Goal: Task Accomplishment & Management: Use online tool/utility

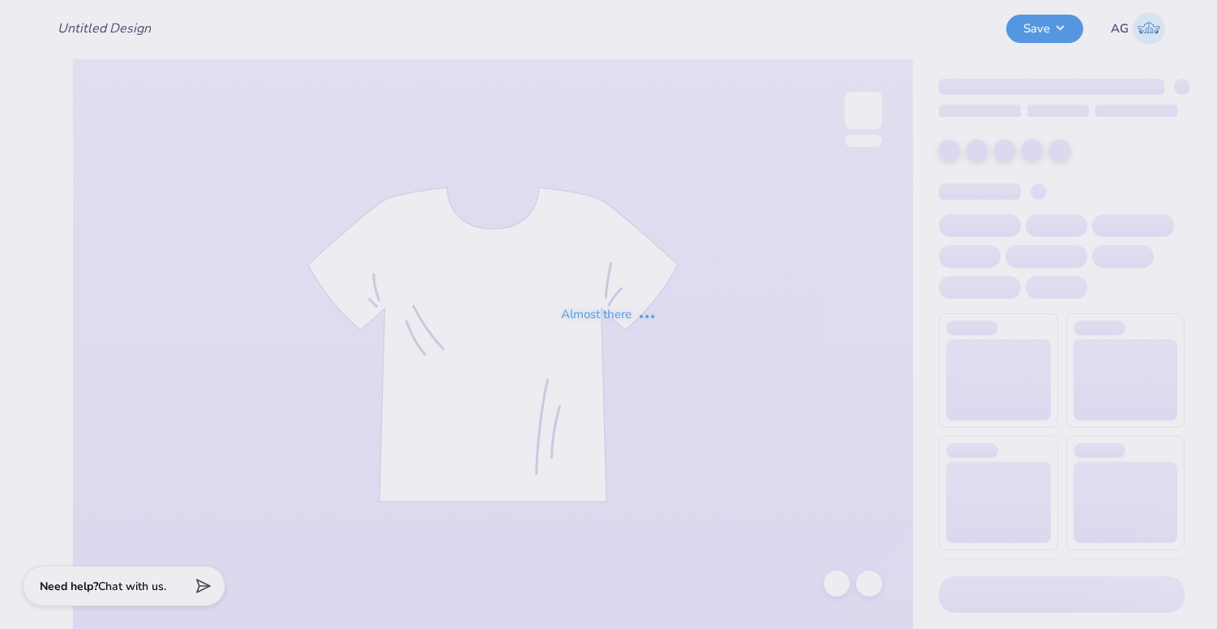
type input "Hoco"
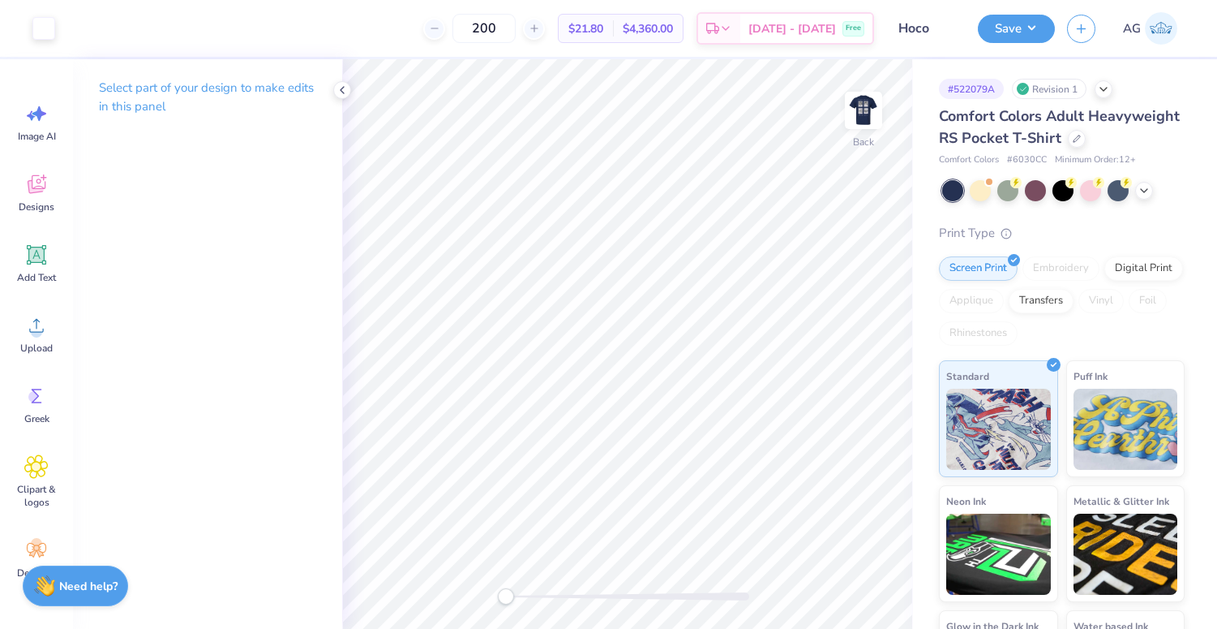
click at [1148, 45] on div "Save AG" at bounding box center [1097, 28] width 239 height 57
click at [870, 106] on img at bounding box center [863, 110] width 65 height 65
click at [1019, 28] on button "Save" at bounding box center [1016, 26] width 77 height 28
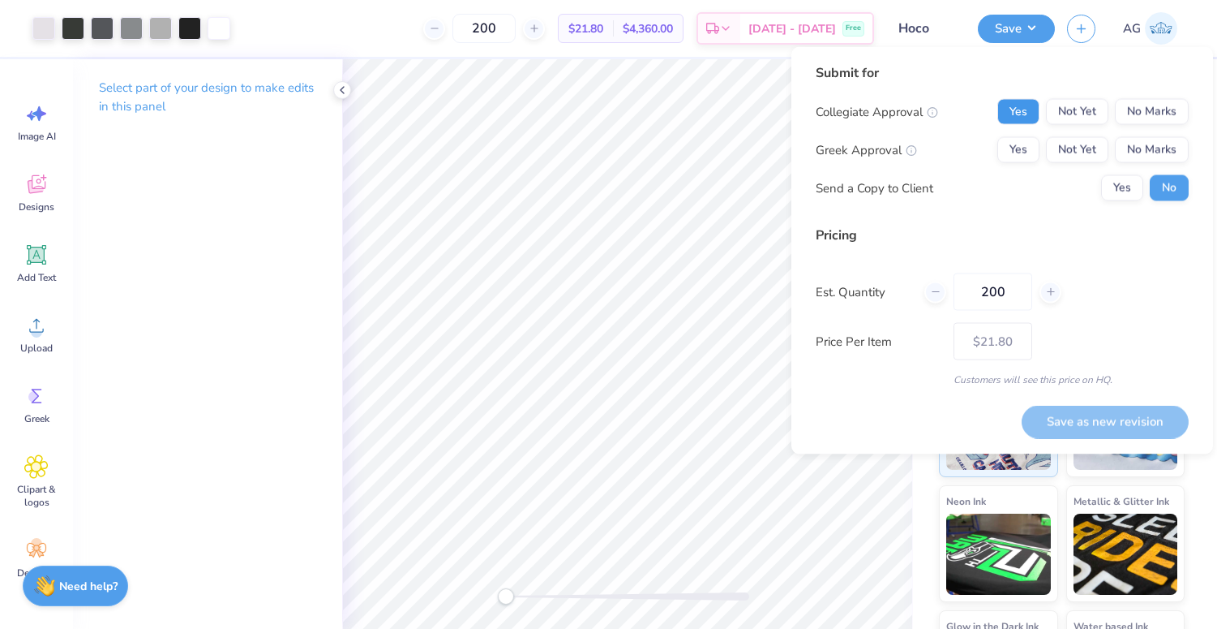
click at [1020, 118] on button "Yes" at bounding box center [1019, 112] width 42 height 26
click at [1023, 155] on button "Yes" at bounding box center [1019, 150] width 42 height 26
click at [1109, 432] on button "Save as new revision" at bounding box center [1105, 421] width 167 height 33
type input "$21.80"
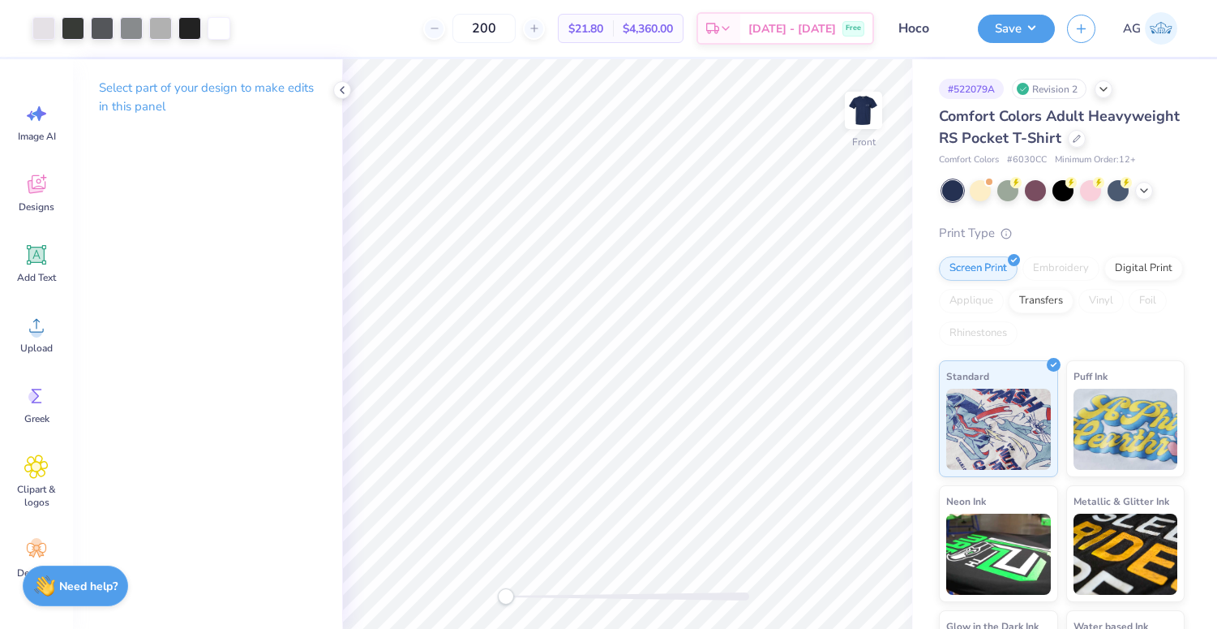
click at [1161, 22] on img at bounding box center [1161, 28] width 32 height 32
click at [864, 107] on img at bounding box center [863, 110] width 65 height 65
click at [1169, 32] on img at bounding box center [1161, 28] width 32 height 32
